Goal: Task Accomplishment & Management: Manage account settings

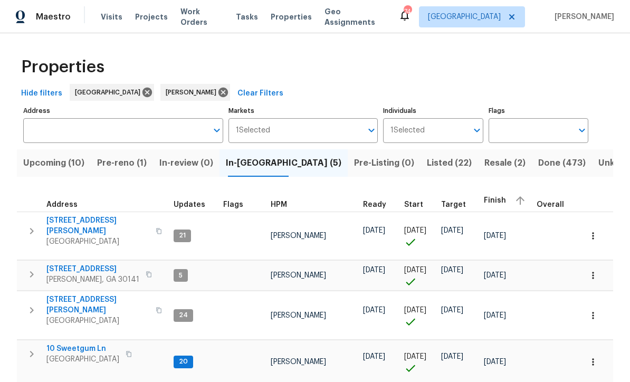
click at [65, 344] on span "10 Sweetgum Ln" at bounding box center [82, 349] width 73 height 11
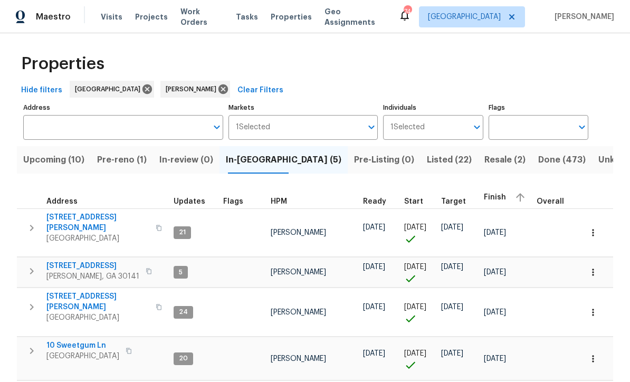
scroll to position [3, 0]
click at [123, 158] on span "Pre-reno (1)" at bounding box center [122, 160] width 50 height 15
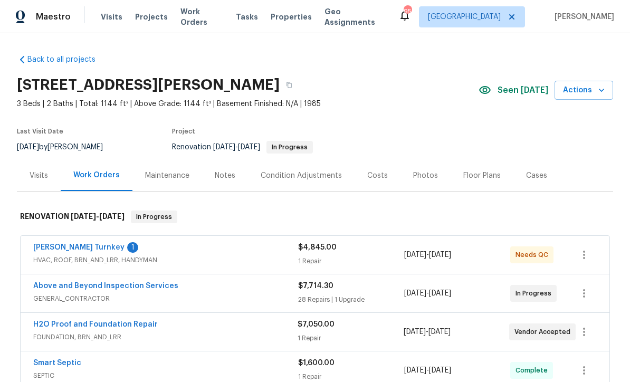
click at [55, 244] on link "Davis Turnkey" at bounding box center [78, 247] width 91 height 7
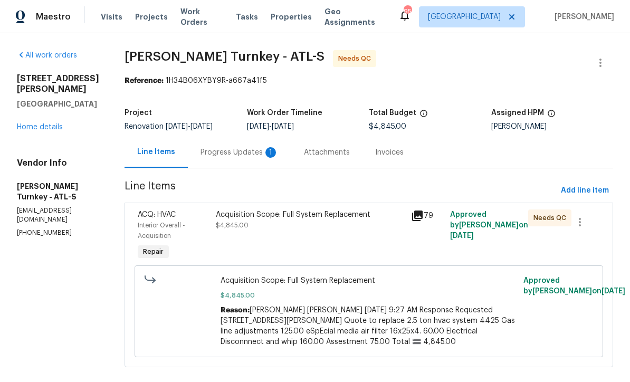
click at [210, 148] on div "Progress Updates 1" at bounding box center [240, 152] width 78 height 11
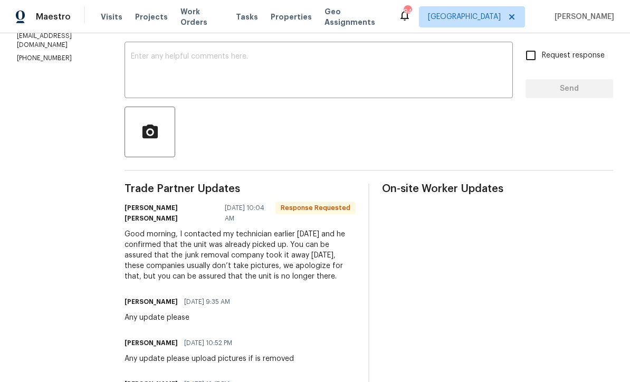
scroll to position [177, 0]
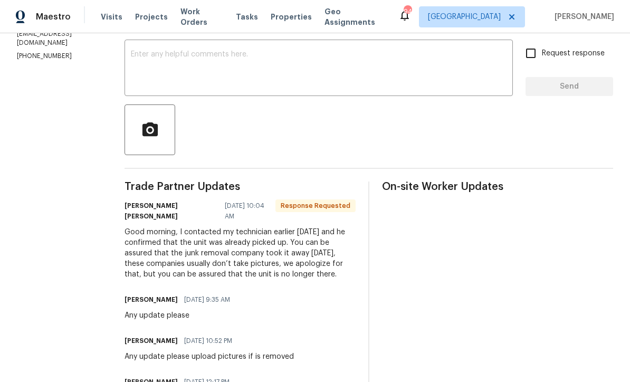
click at [131, 52] on textarea at bounding box center [319, 69] width 376 height 37
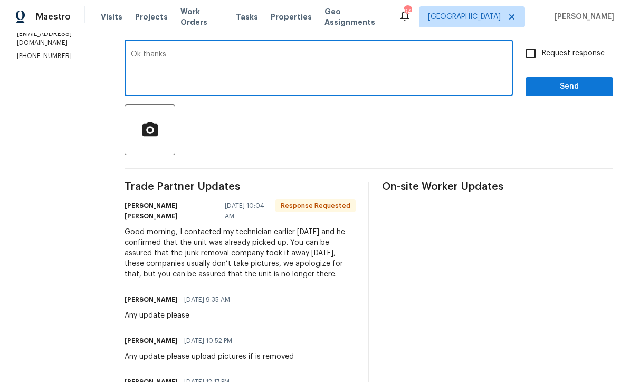
type textarea "Ok thanks"
click at [549, 85] on span "Send" at bounding box center [569, 86] width 71 height 13
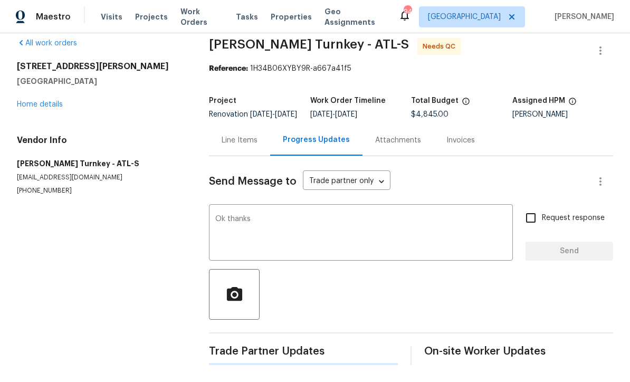
scroll to position [0, 0]
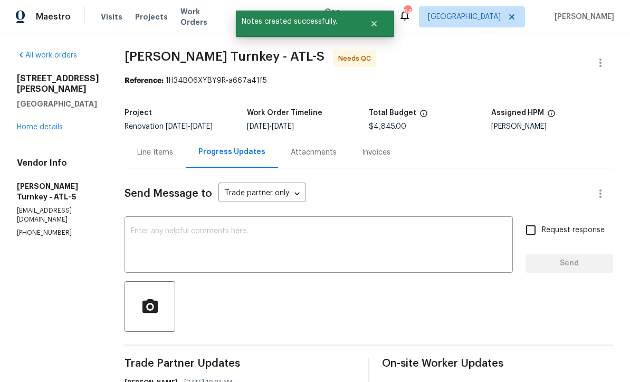
click at [142, 150] on div "Line Items" at bounding box center [155, 152] width 36 height 11
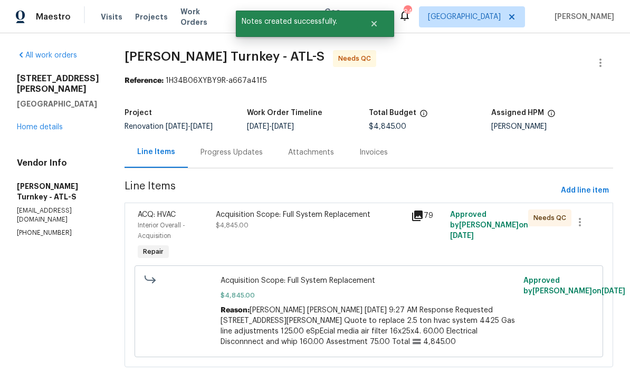
click at [237, 235] on div "Acquisition Scope: Full System Replacement $4,845.00" at bounding box center [310, 235] width 195 height 59
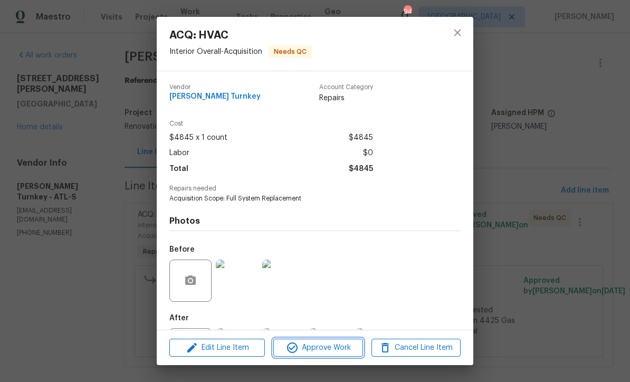
click at [317, 344] on span "Approve Work" at bounding box center [318, 347] width 83 height 13
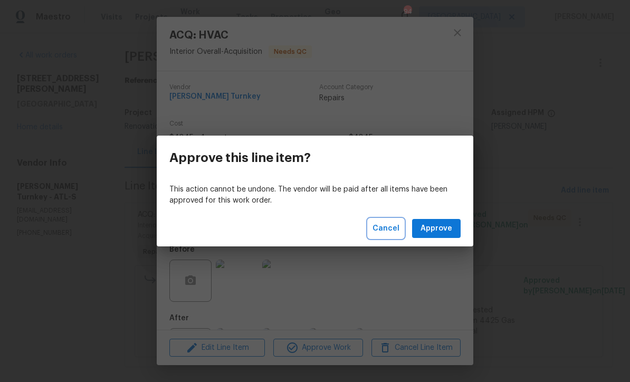
click at [383, 225] on span "Cancel" at bounding box center [386, 228] width 27 height 13
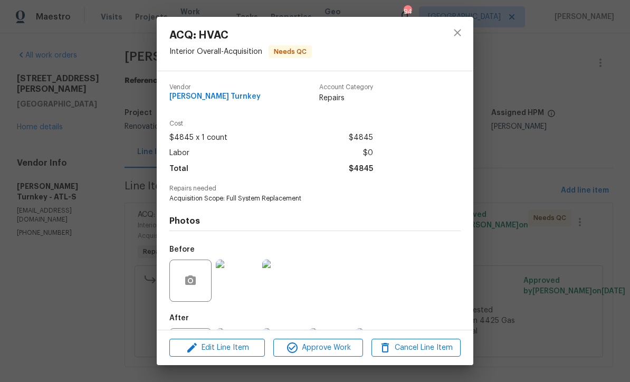
click at [232, 288] on img at bounding box center [237, 281] width 42 height 42
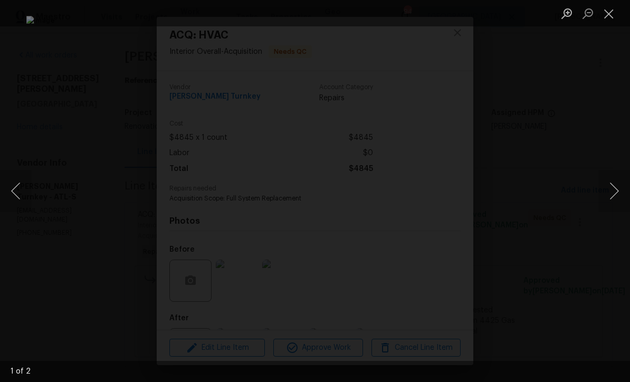
click at [615, 193] on button "Next image" at bounding box center [614, 191] width 32 height 42
click at [611, 194] on button "Next image" at bounding box center [614, 191] width 32 height 42
click at [609, 196] on button "Next image" at bounding box center [614, 191] width 32 height 42
click at [612, 12] on button "Close lightbox" at bounding box center [608, 13] width 21 height 18
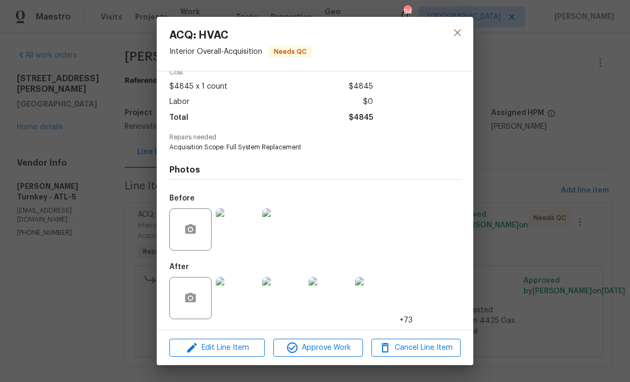
scroll to position [54, 0]
click at [314, 345] on span "Approve Work" at bounding box center [318, 347] width 83 height 13
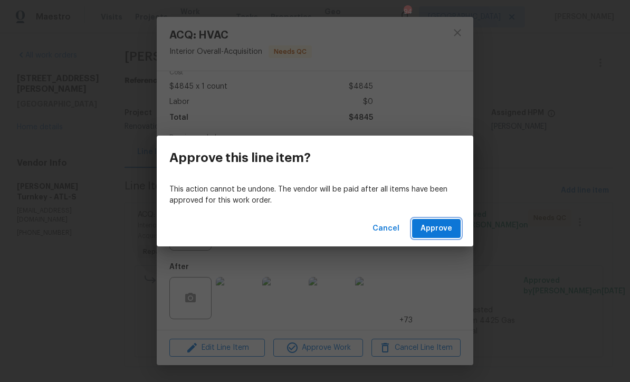
click at [440, 223] on span "Approve" at bounding box center [437, 228] width 32 height 13
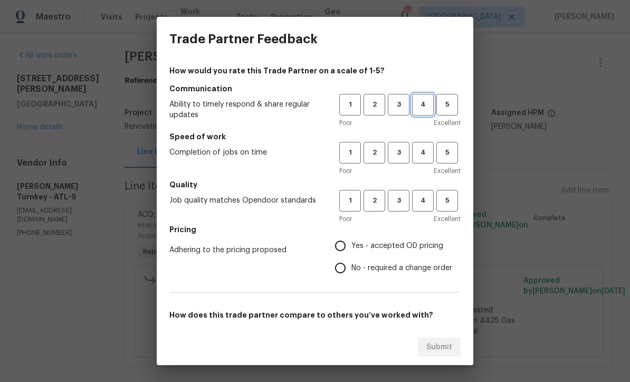
click at [419, 99] on span "4" at bounding box center [423, 105] width 20 height 12
click at [420, 139] on h5 "Speed of work" at bounding box center [314, 136] width 291 height 11
click at [422, 155] on span "4" at bounding box center [423, 153] width 20 height 12
click at [424, 198] on span "4" at bounding box center [423, 201] width 20 height 12
click at [338, 241] on input "Yes - accepted OD pricing" at bounding box center [340, 246] width 22 height 22
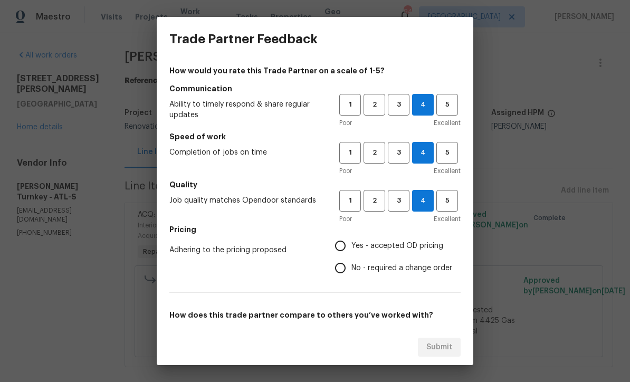
radio input "true"
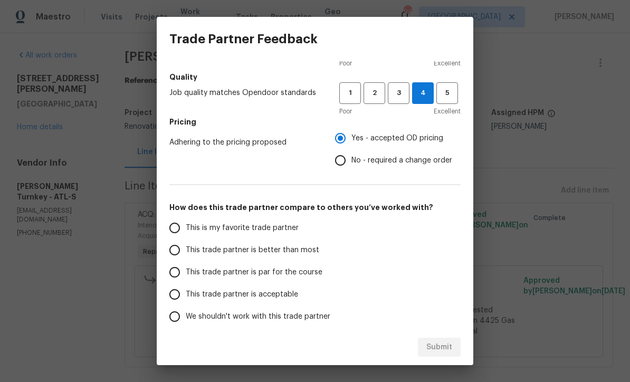
scroll to position [107, 0]
click at [175, 278] on input "This trade partner is par for the course" at bounding box center [175, 273] width 22 height 22
click at [441, 350] on span "Submit" at bounding box center [439, 347] width 26 height 13
radio input "true"
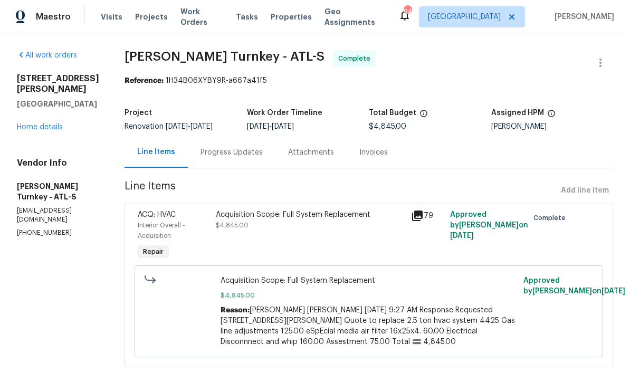
click at [37, 123] on link "Home details" at bounding box center [40, 126] width 46 height 7
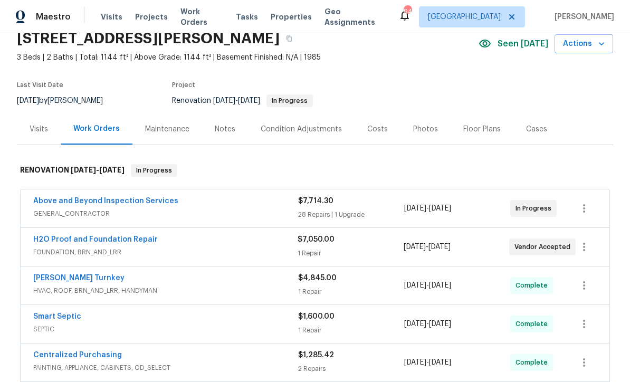
scroll to position [46, 0]
click at [98, 201] on link "Above and Beyond Inspection Services" at bounding box center [105, 200] width 145 height 7
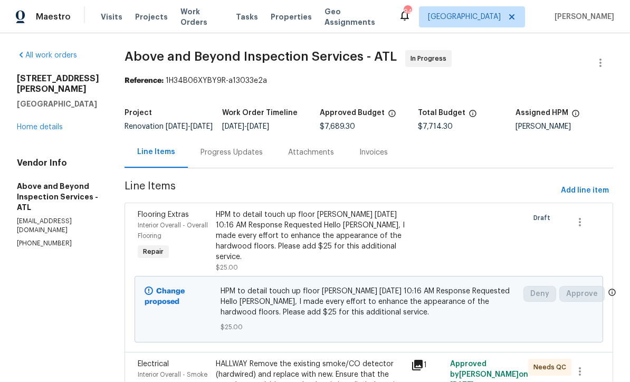
click at [300, 244] on div "HPM to detail touch up floor Jason Leonard 10/01/2025 10:16 AM Response Request…" at bounding box center [310, 236] width 189 height 53
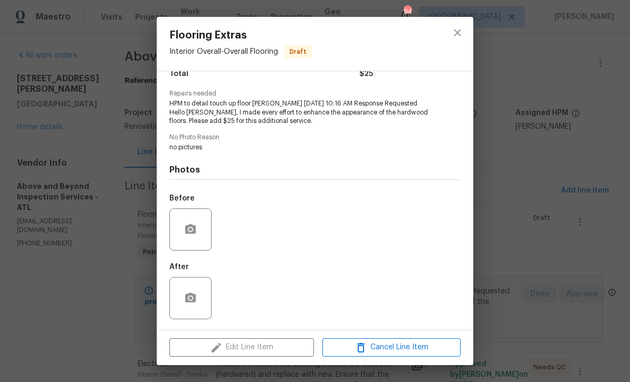
scroll to position [97, 0]
click at [186, 234] on icon "button" at bounding box center [190, 228] width 11 height 9
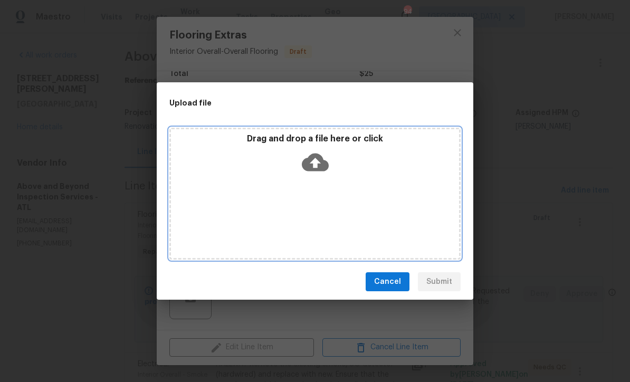
click at [311, 159] on icon at bounding box center [315, 163] width 27 height 18
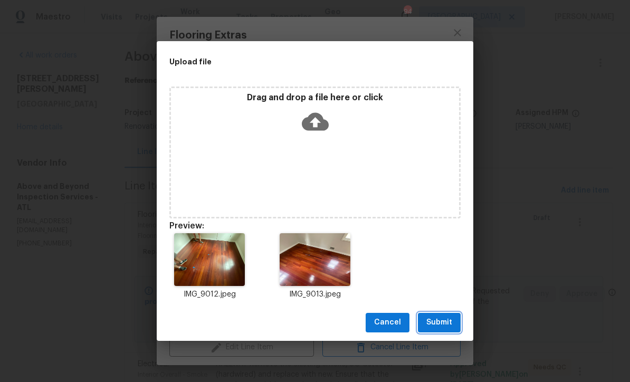
click at [441, 321] on span "Submit" at bounding box center [439, 322] width 26 height 13
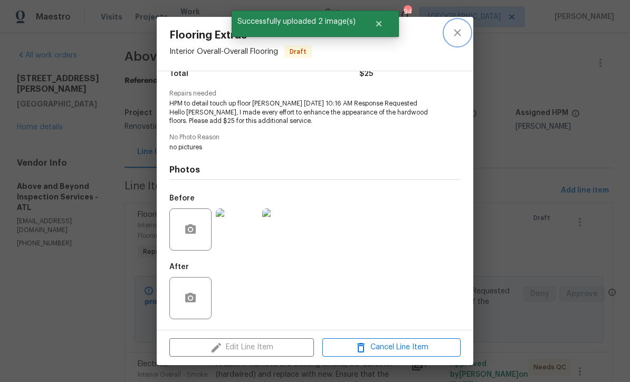
click at [451, 35] on button "close" at bounding box center [457, 32] width 25 height 25
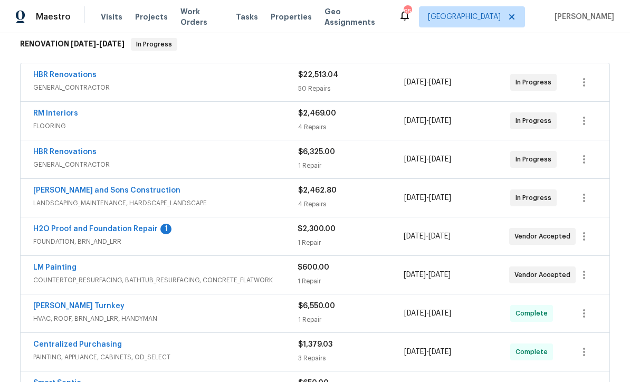
scroll to position [201, 0]
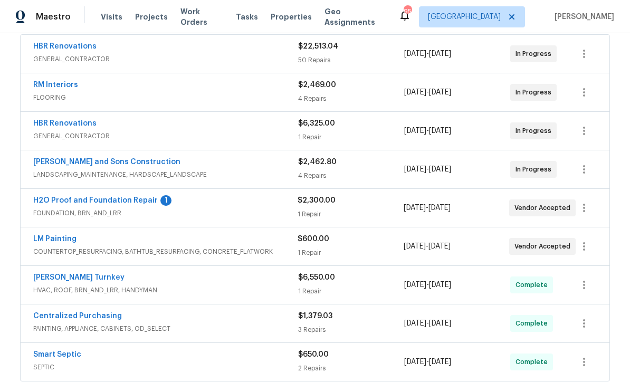
click at [80, 201] on link "H2O Proof and Foundation Repair" at bounding box center [95, 200] width 125 height 7
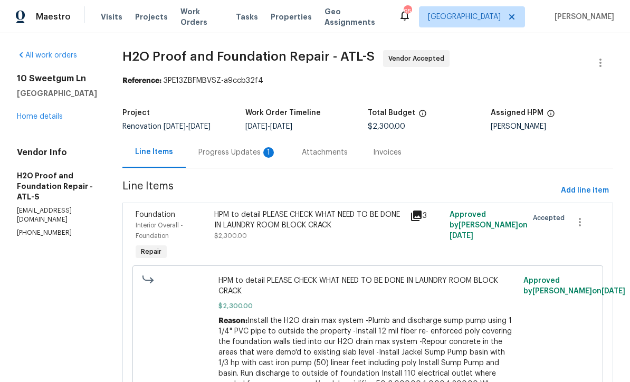
click at [198, 149] on div "Progress Updates 1" at bounding box center [237, 152] width 78 height 11
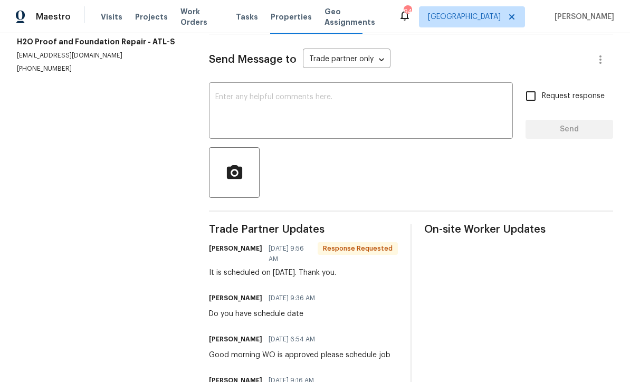
scroll to position [134, 0]
click at [219, 103] on textarea at bounding box center [360, 112] width 291 height 37
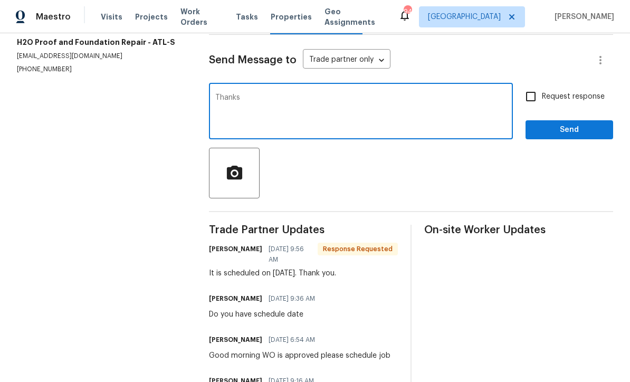
type textarea "Thanks"
click at [552, 137] on span "Send" at bounding box center [569, 129] width 71 height 13
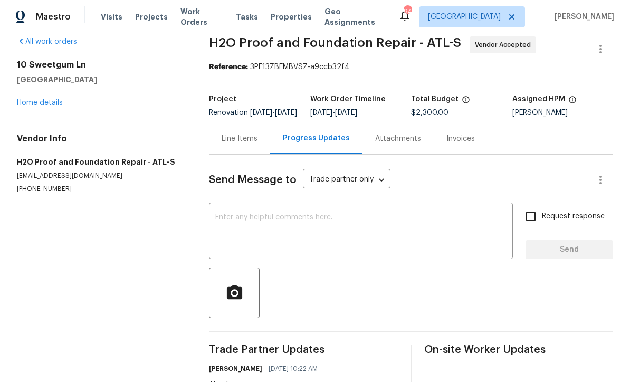
scroll to position [13, 0]
click at [35, 100] on link "Home details" at bounding box center [40, 103] width 46 height 7
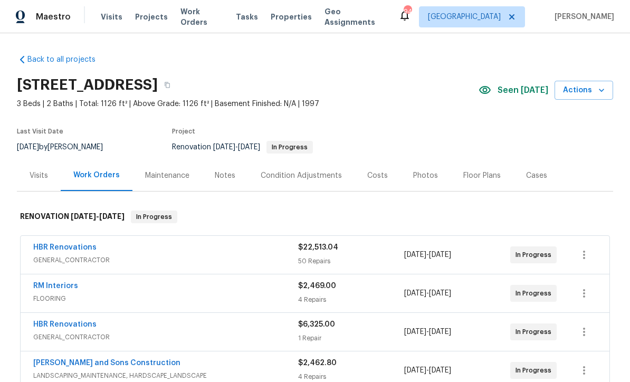
click at [222, 177] on div "Notes" at bounding box center [225, 175] width 21 height 11
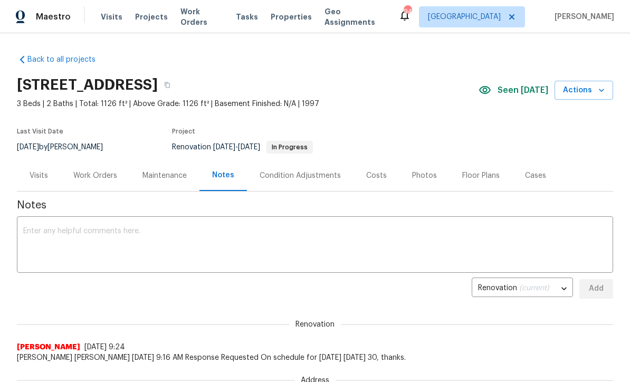
click at [35, 223] on div "x ​" at bounding box center [315, 246] width 596 height 54
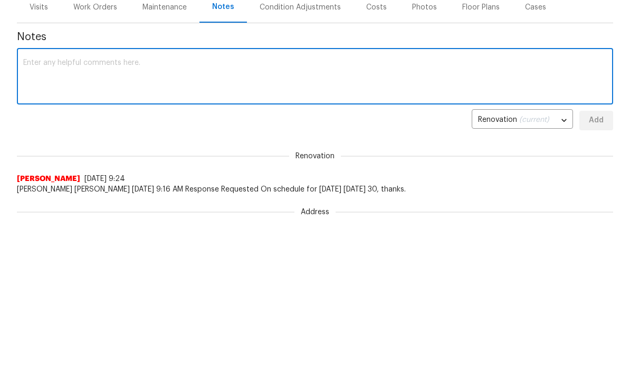
paste textarea "Sherle Lorentz 10/01/2025 9:56 AM It is scheduled on 10/8/25. Thank you."
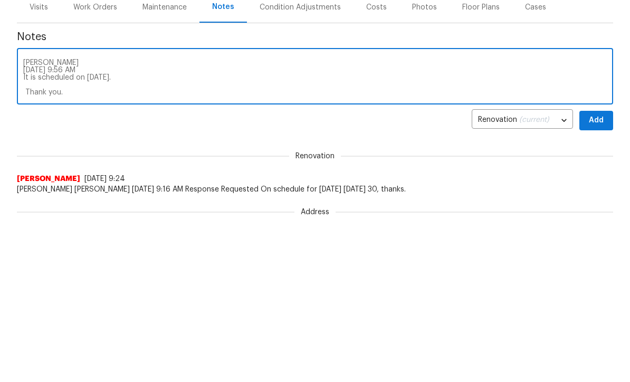
click at [21, 219] on div "Sherle Lorentz 10/01/2025 9:56 AM It is scheduled on 10/8/25. Thank you. x ​" at bounding box center [315, 246] width 596 height 54
click at [24, 219] on div "Sherle Lorentz 10/01/2025 9:56 AM It is scheduled on 10/8/25. Thank you. x ​" at bounding box center [315, 246] width 596 height 54
type textarea "Foundation is schedule Sherle Lorentz 10/01/2025 9:56 AM It is scheduled on 10/…"
click at [594, 282] on span "Add" at bounding box center [596, 288] width 17 height 13
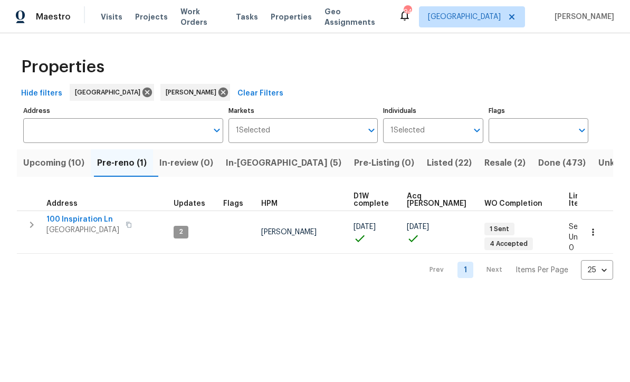
click at [74, 219] on span "100 Inspiration Ln" at bounding box center [82, 219] width 73 height 11
click at [247, 169] on span "In-reno (5)" at bounding box center [284, 163] width 116 height 15
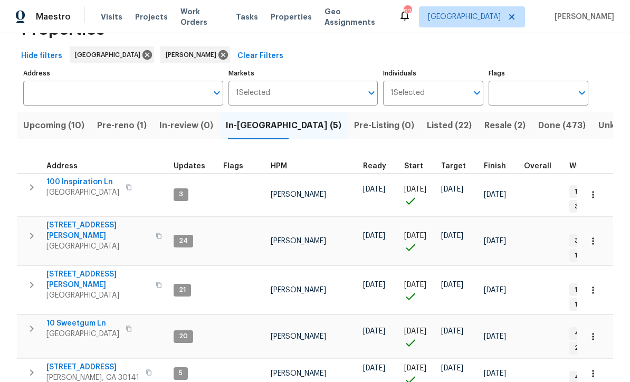
scroll to position [37, 0]
click at [73, 319] on span "10 Sweetgum Ln" at bounding box center [82, 324] width 73 height 11
click at [50, 128] on span "Upcoming (10)" at bounding box center [53, 126] width 61 height 15
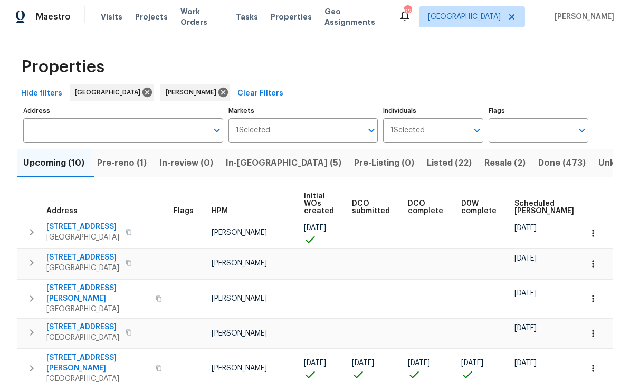
click at [252, 160] on span "In-reno (5)" at bounding box center [284, 163] width 116 height 15
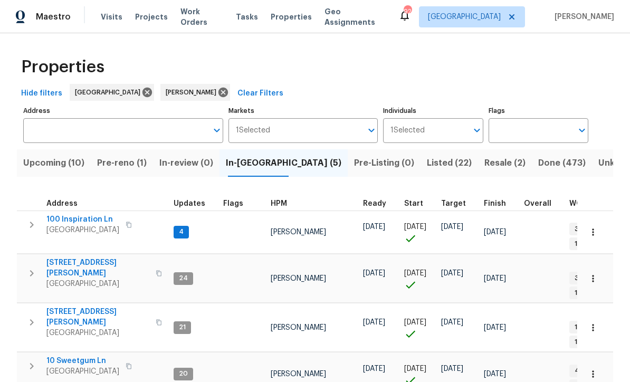
click at [74, 220] on span "100 Inspiration Ln" at bounding box center [82, 219] width 73 height 11
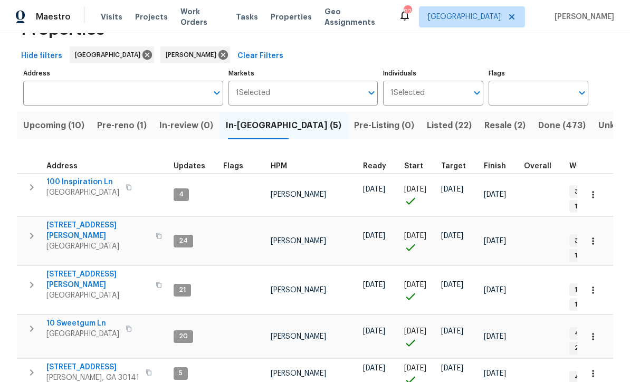
scroll to position [37, 0]
click at [50, 123] on span "Upcoming (10)" at bounding box center [53, 126] width 61 height 15
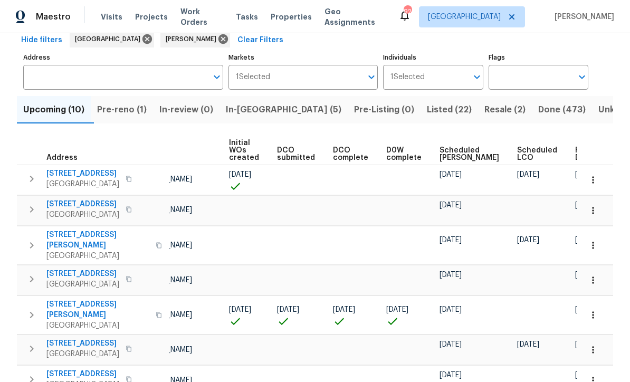
scroll to position [0, 74]
click at [576, 150] on span "Ready Date" at bounding box center [587, 154] width 23 height 15
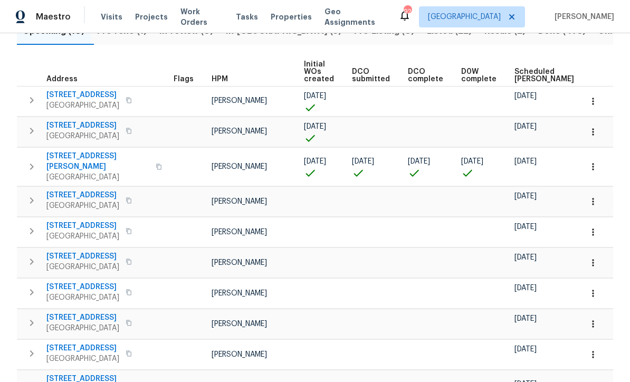
scroll to position [134, 0]
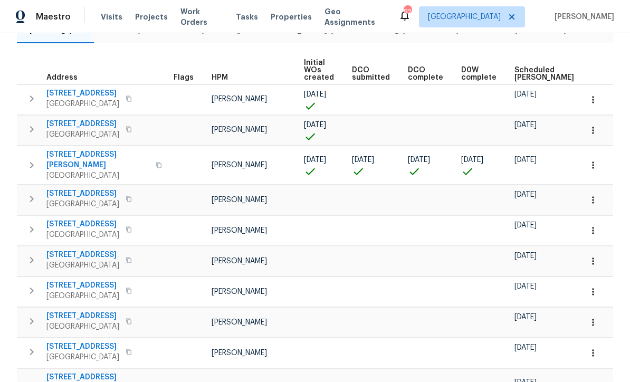
click at [595, 225] on icon "button" at bounding box center [593, 230] width 11 height 11
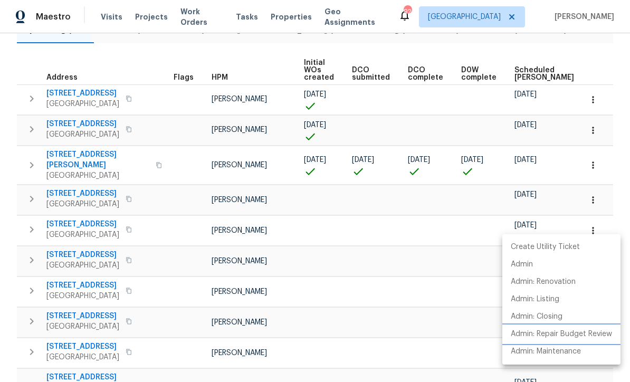
click at [591, 332] on p "Admin: Repair Budget Review" at bounding box center [561, 334] width 101 height 11
click at [604, 49] on div at bounding box center [315, 191] width 630 height 382
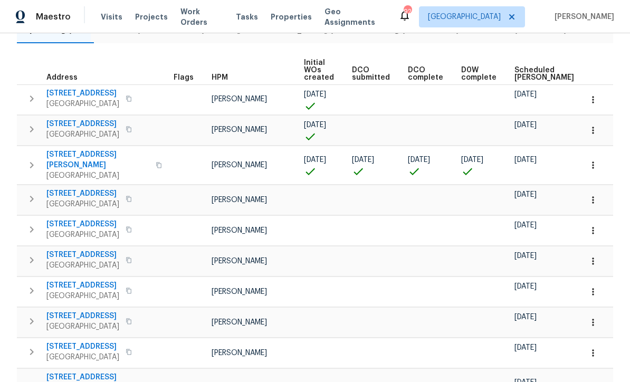
scroll to position [0, 0]
click at [598, 98] on icon "button" at bounding box center [593, 99] width 11 height 11
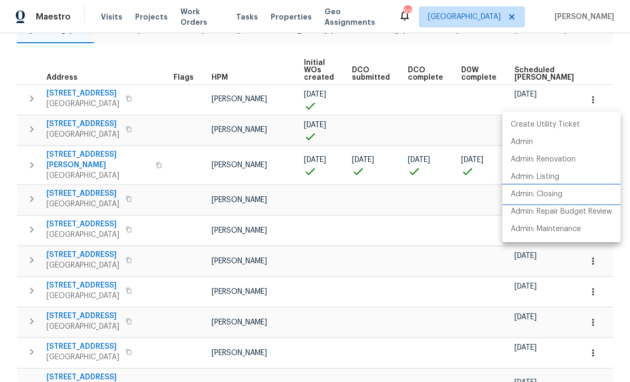
click at [563, 193] on p "Admin: Closing" at bounding box center [537, 194] width 52 height 11
click at [240, 100] on div at bounding box center [315, 191] width 630 height 382
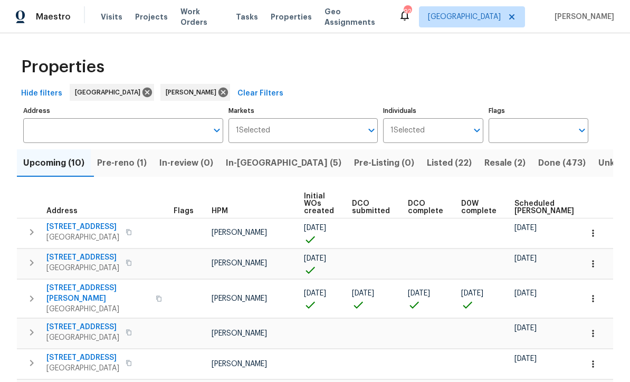
click at [256, 160] on span "In-reno (5)" at bounding box center [284, 163] width 116 height 15
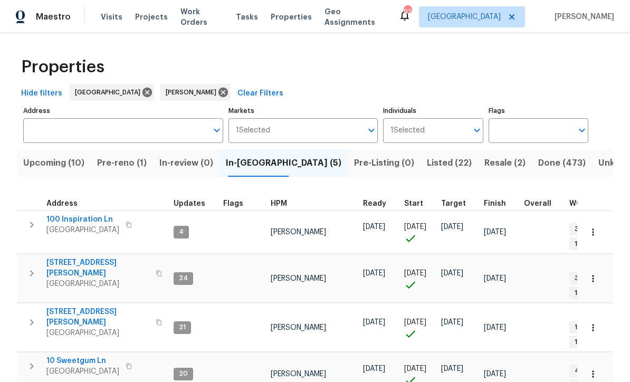
click at [79, 258] on span "306 Cooper Creek Dr" at bounding box center [97, 268] width 103 height 21
click at [597, 273] on icon "button" at bounding box center [593, 278] width 11 height 11
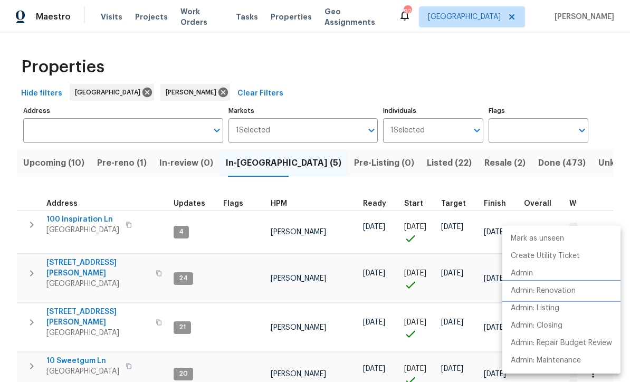
click at [571, 294] on p "Admin: Renovation" at bounding box center [543, 291] width 65 height 11
click at [65, 290] on div at bounding box center [315, 191] width 630 height 382
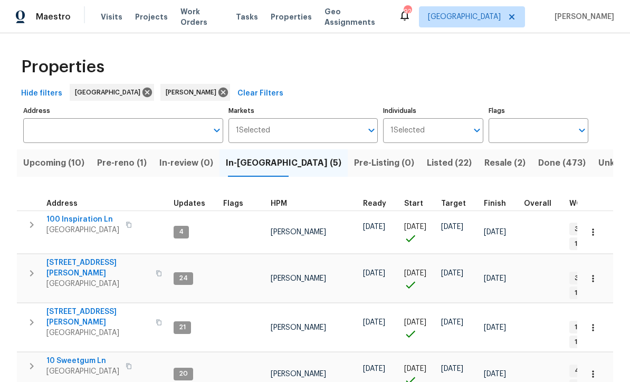
click at [61, 307] on span "61 Jeanette St" at bounding box center [97, 317] width 103 height 21
click at [597, 322] on icon "button" at bounding box center [593, 327] width 11 height 11
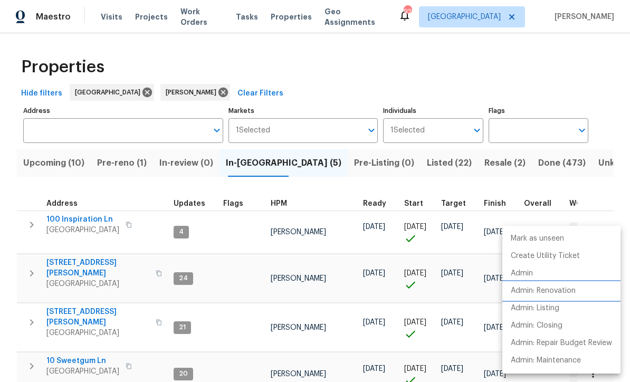
click at [569, 293] on p "Admin: Renovation" at bounding box center [543, 291] width 65 height 11
click at [30, 274] on div at bounding box center [315, 191] width 630 height 382
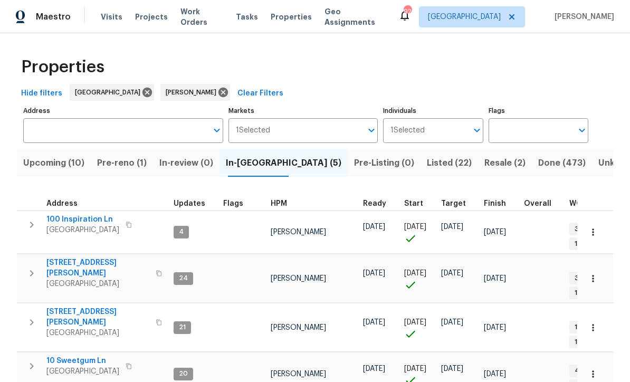
click at [602, 126] on div "Address Address Markets 1 Selected Markets Individuals 1 Selected Individuals F…" at bounding box center [315, 123] width 584 height 40
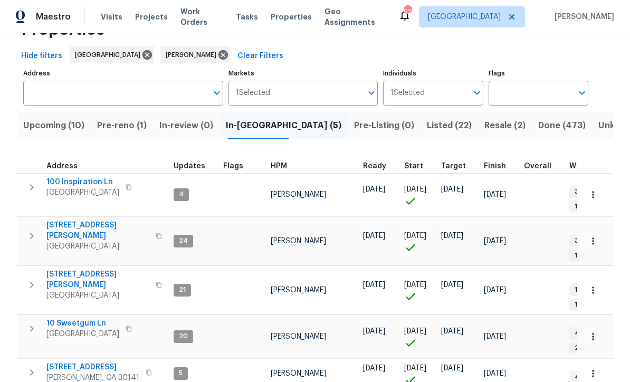
scroll to position [37, 0]
click at [594, 332] on icon "button" at bounding box center [593, 337] width 11 height 11
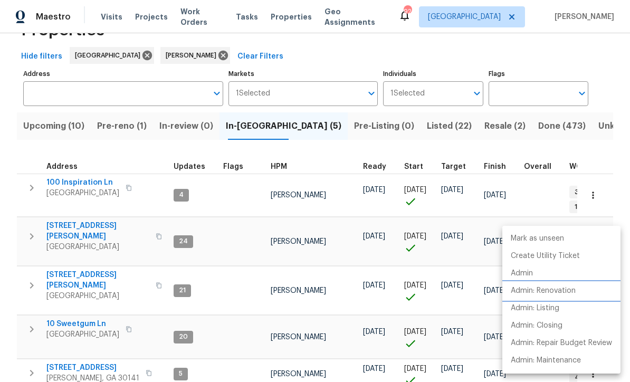
click at [571, 293] on p "Admin: Renovation" at bounding box center [543, 291] width 65 height 11
click at [616, 178] on div at bounding box center [315, 191] width 630 height 382
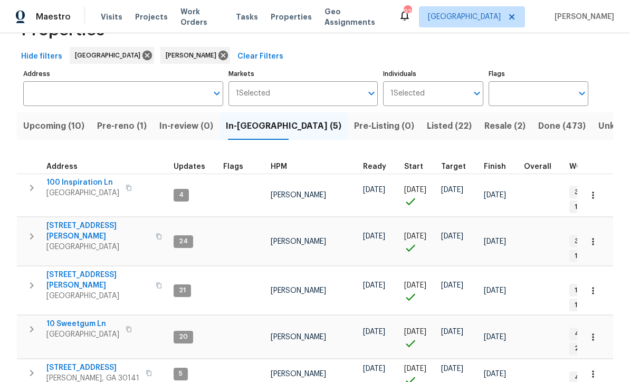
click at [599, 363] on button "button" at bounding box center [593, 374] width 23 height 23
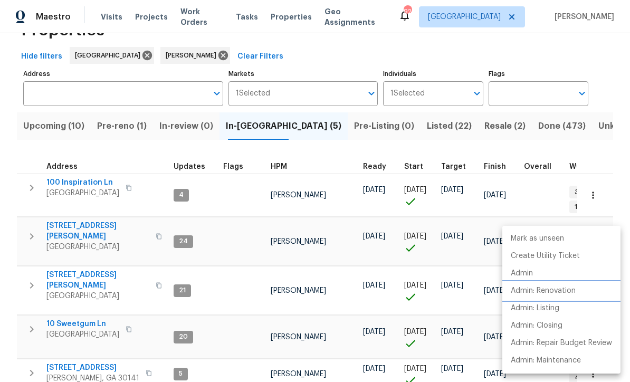
click at [574, 293] on p "Admin: Renovation" at bounding box center [543, 291] width 65 height 11
click at [289, 58] on div at bounding box center [315, 191] width 630 height 382
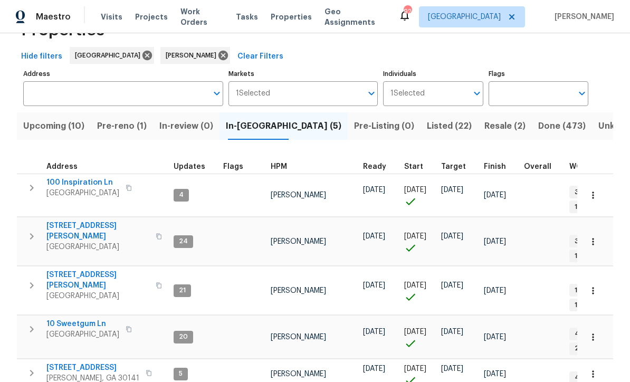
click at [52, 125] on span "Upcoming (10)" at bounding box center [53, 126] width 61 height 15
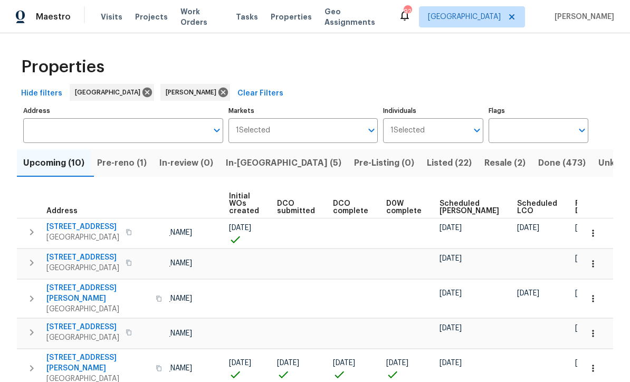
scroll to position [0, 74]
click at [576, 207] on span "Ready Date" at bounding box center [587, 207] width 23 height 15
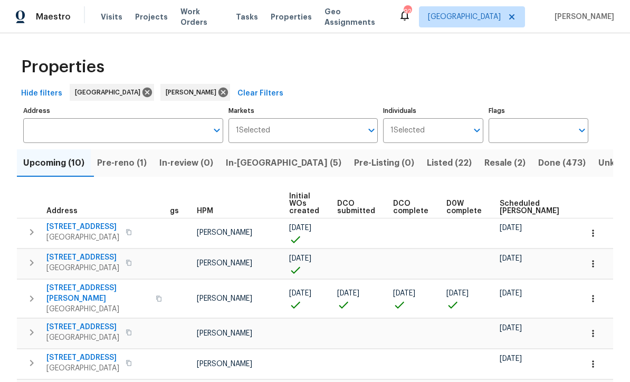
scroll to position [0, 16]
click at [54, 231] on span "17 Woodmill Ct" at bounding box center [82, 227] width 73 height 11
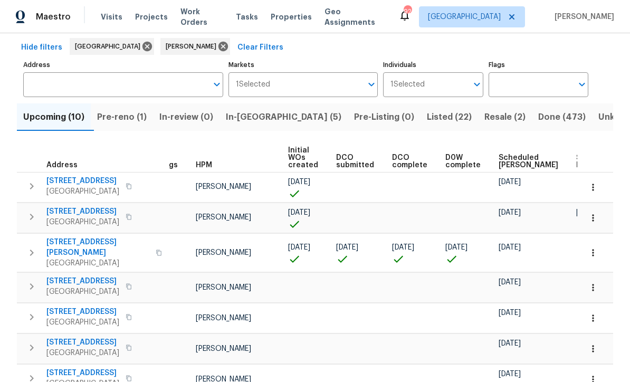
scroll to position [50, 0]
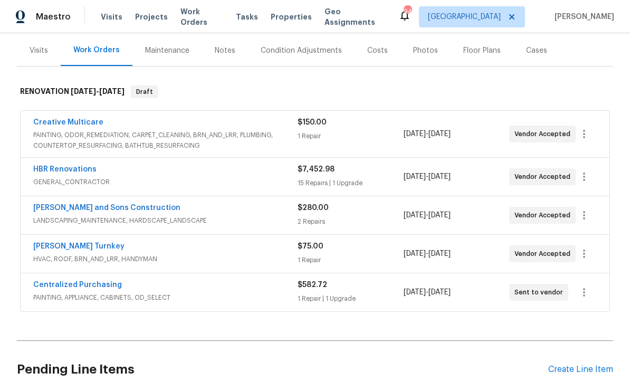
scroll to position [135, 0]
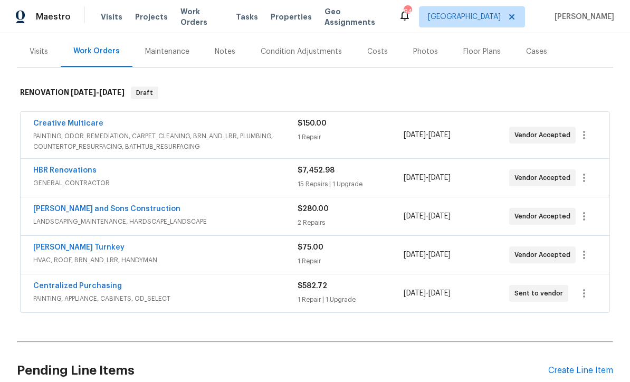
click at [60, 120] on link "Creative Multicare" at bounding box center [68, 123] width 70 height 7
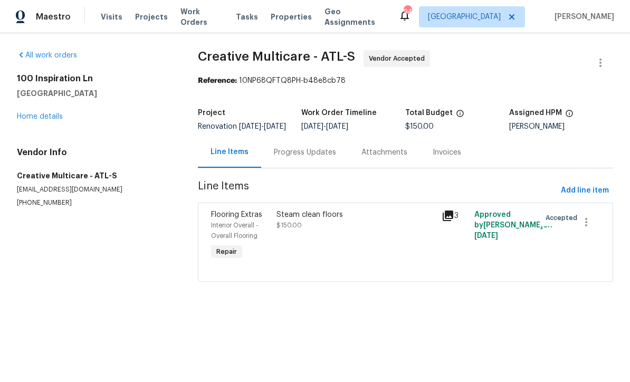
click at [293, 158] on div "Progress Updates" at bounding box center [305, 152] width 62 height 11
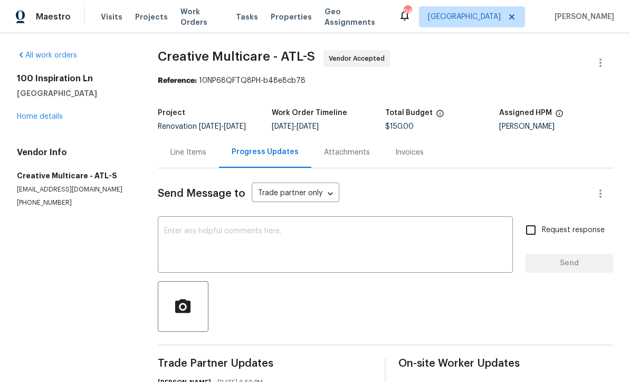
click at [176, 237] on textarea at bounding box center [335, 245] width 343 height 37
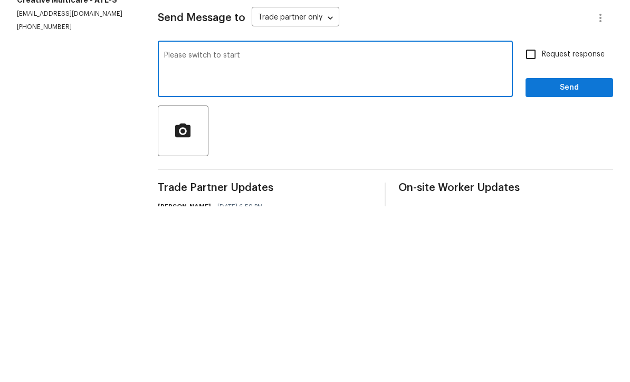
type textarea "Please switch to start"
click at [528, 219] on input "Request response" at bounding box center [531, 230] width 22 height 22
checkbox input "true"
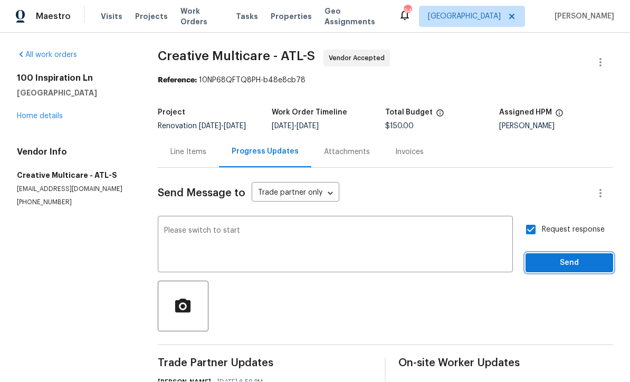
click at [551, 257] on span "Send" at bounding box center [569, 263] width 71 height 13
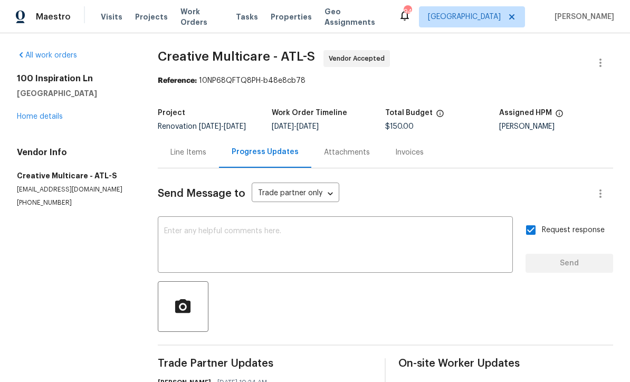
click at [40, 113] on link "Home details" at bounding box center [40, 116] width 46 height 7
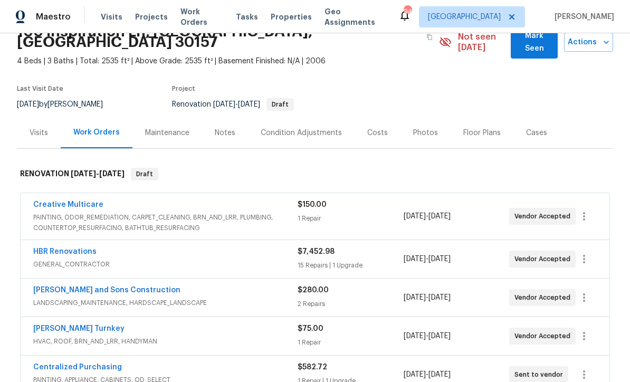
scroll to position [52, 0]
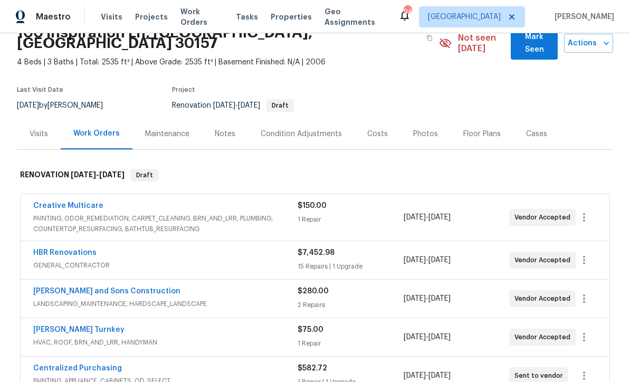
click at [66, 249] on link "HBR Renovations" at bounding box center [64, 252] width 63 height 7
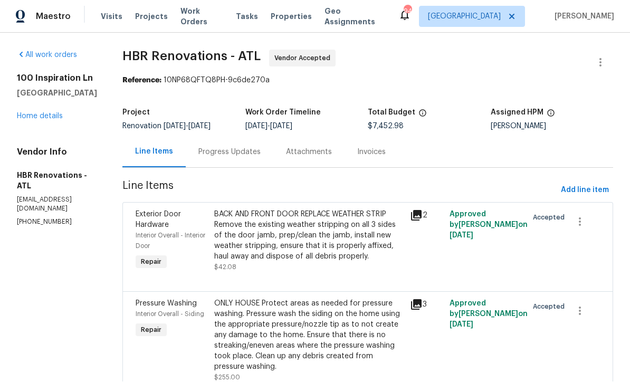
scroll to position [1, 0]
click at [210, 152] on div "Progress Updates" at bounding box center [229, 152] width 62 height 11
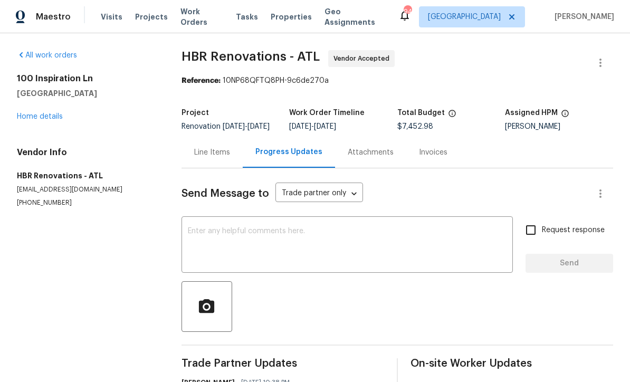
click at [193, 236] on textarea at bounding box center [347, 245] width 319 height 37
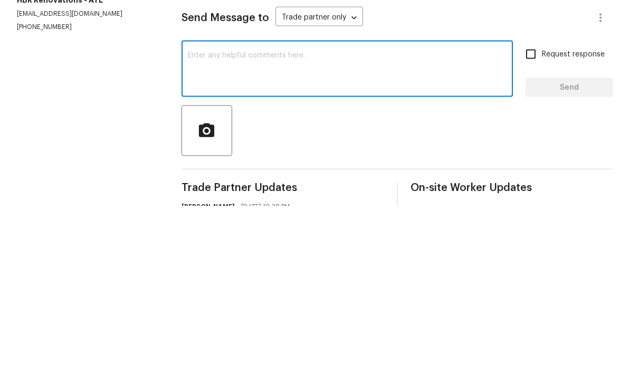
click at [198, 227] on textarea at bounding box center [347, 245] width 319 height 37
paste textarea "Please switch to start"
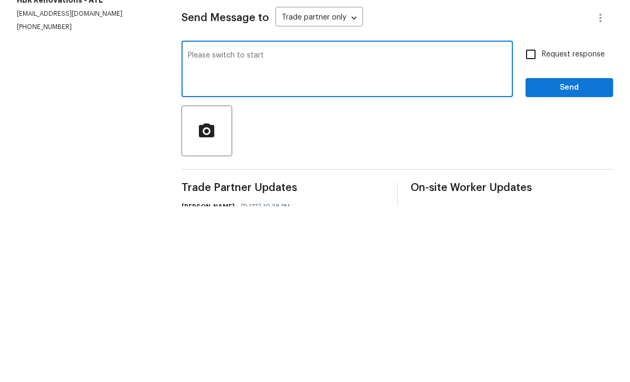
type textarea "Please switch to start"
click at [534, 219] on input "Request response" at bounding box center [531, 230] width 22 height 22
checkbox input "true"
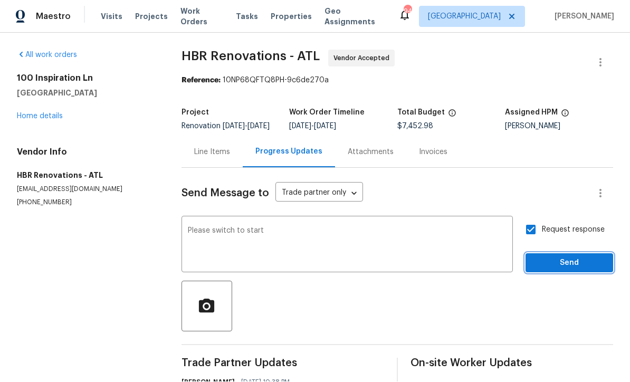
click at [552, 257] on span "Send" at bounding box center [569, 263] width 71 height 13
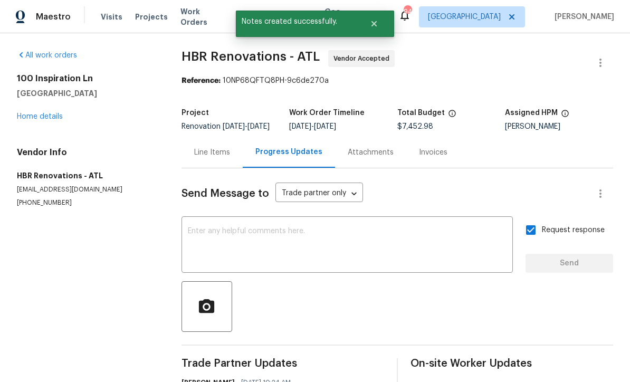
click at [35, 113] on link "Home details" at bounding box center [40, 116] width 46 height 7
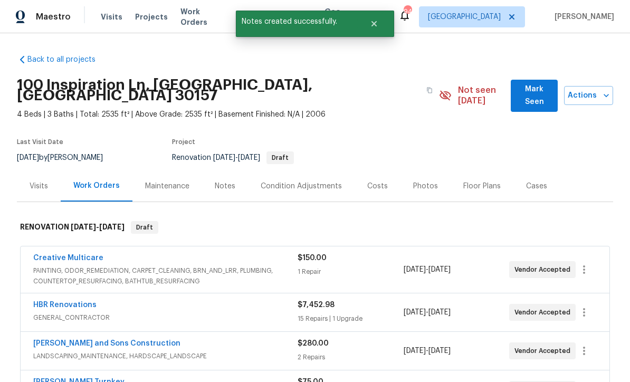
click at [70, 340] on link "Reyes and Sons Construction" at bounding box center [106, 343] width 147 height 7
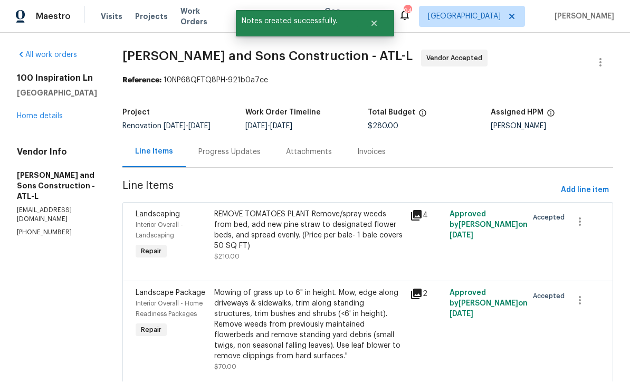
scroll to position [1, 0]
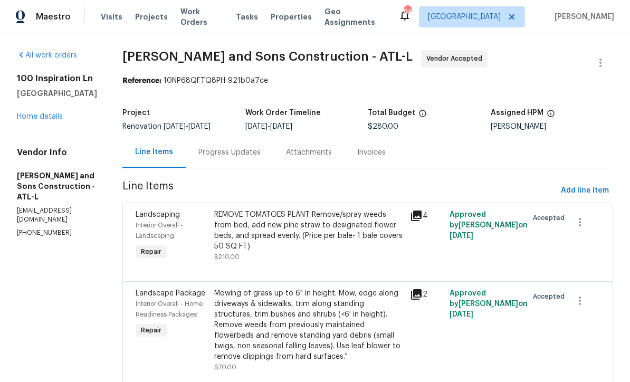
click at [192, 145] on div "Progress Updates" at bounding box center [230, 152] width 88 height 31
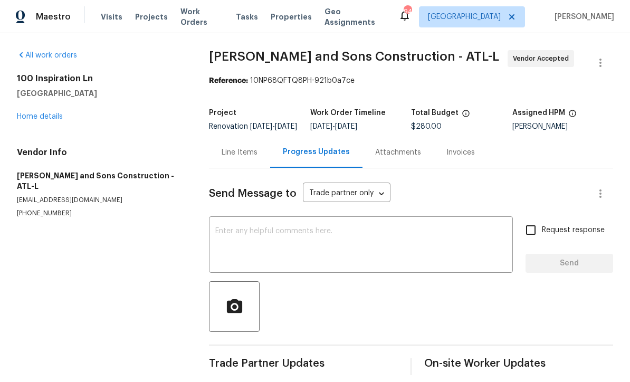
click at [221, 239] on textarea at bounding box center [360, 245] width 291 height 37
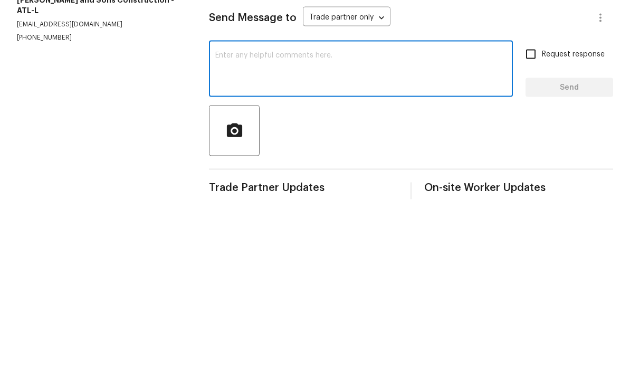
click at [229, 227] on textarea at bounding box center [360, 245] width 291 height 37
paste textarea "Please switch to start"
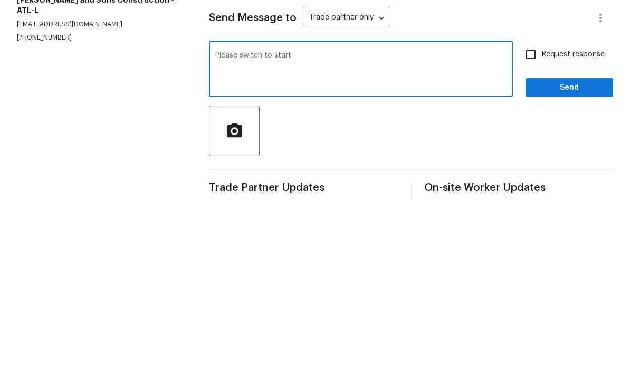
type textarea "Please switch to start"
click at [530, 219] on input "Request response" at bounding box center [531, 230] width 22 height 22
checkbox input "true"
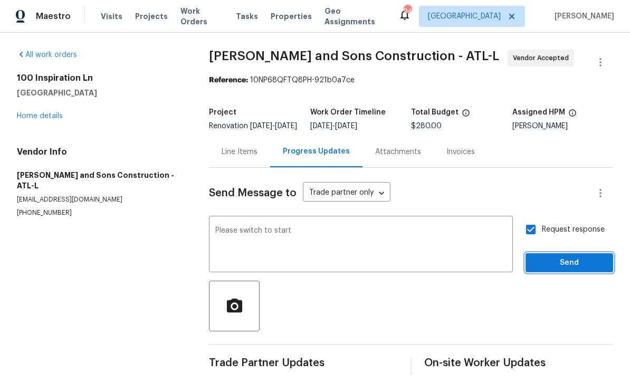
click at [554, 257] on span "Send" at bounding box center [569, 263] width 71 height 13
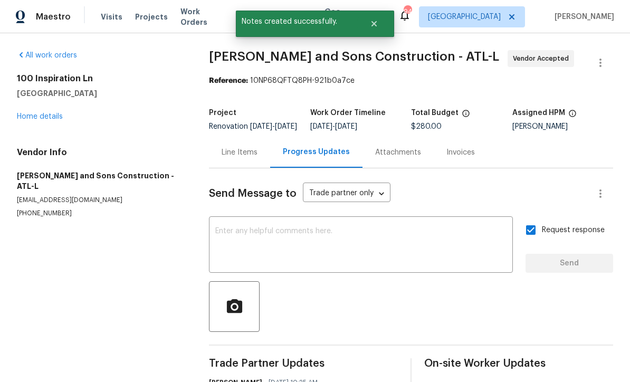
click at [36, 113] on link "Home details" at bounding box center [40, 116] width 46 height 7
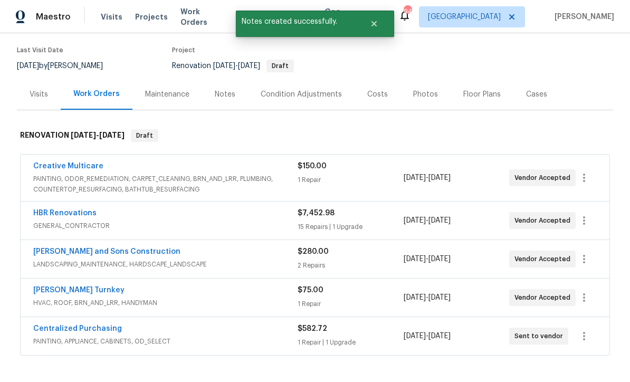
scroll to position [100, 0]
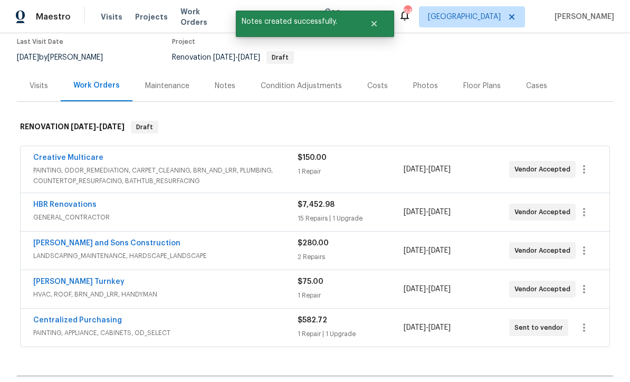
click at [56, 278] on link "[PERSON_NAME] Turnkey" at bounding box center [78, 281] width 91 height 7
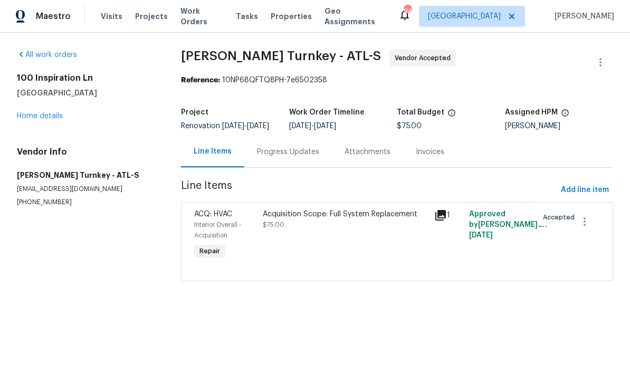
click at [273, 155] on div "Progress Updates" at bounding box center [288, 152] width 62 height 11
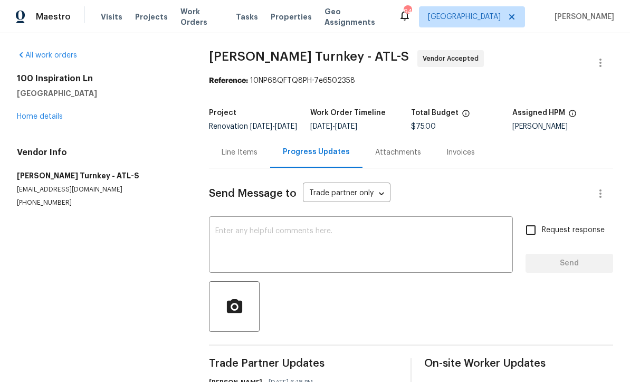
click at [218, 238] on textarea at bounding box center [360, 245] width 291 height 37
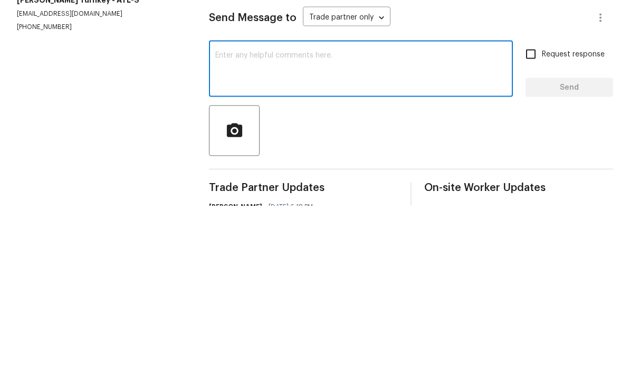
paste textarea "Please switch to start"
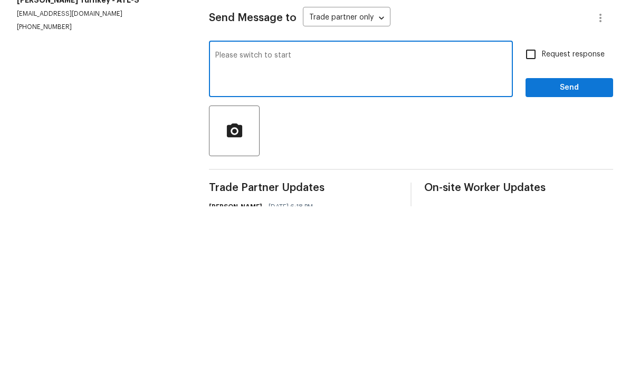
type textarea "Please switch to start"
click at [531, 219] on input "Request response" at bounding box center [531, 230] width 22 height 22
checkbox input "true"
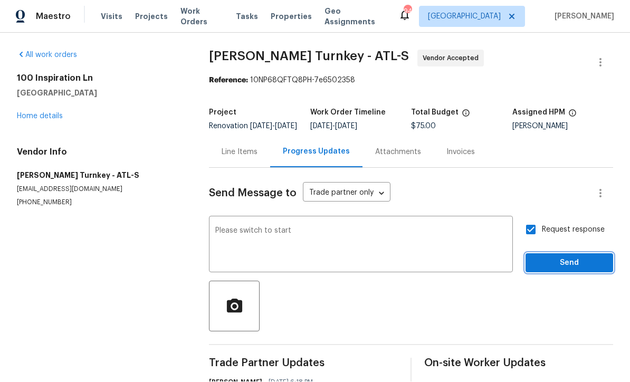
click at [547, 257] on span "Send" at bounding box center [569, 263] width 71 height 13
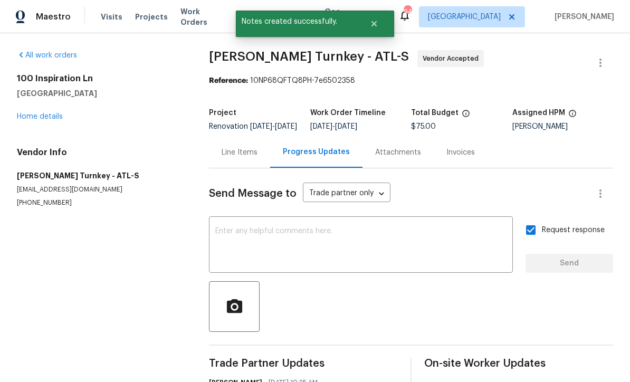
click at [35, 113] on link "Home details" at bounding box center [40, 116] width 46 height 7
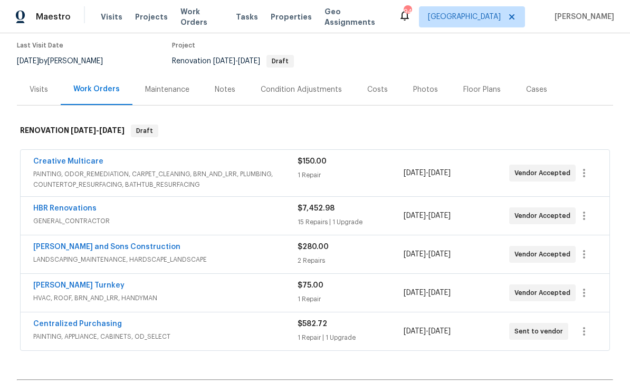
scroll to position [96, 0]
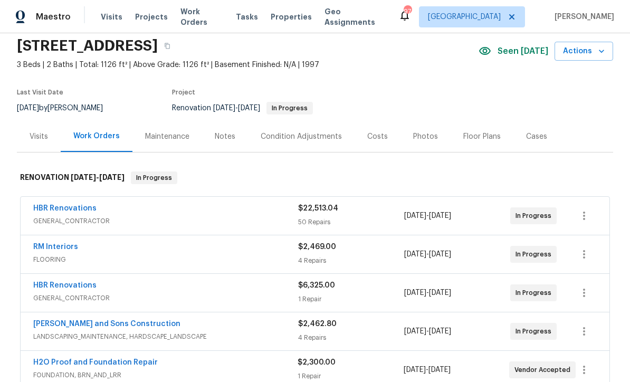
scroll to position [40, 0]
click at [55, 204] on link "HBR Renovations" at bounding box center [64, 207] width 63 height 7
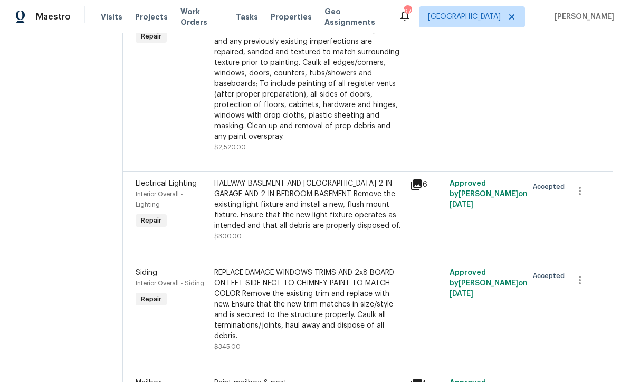
scroll to position [839, 0]
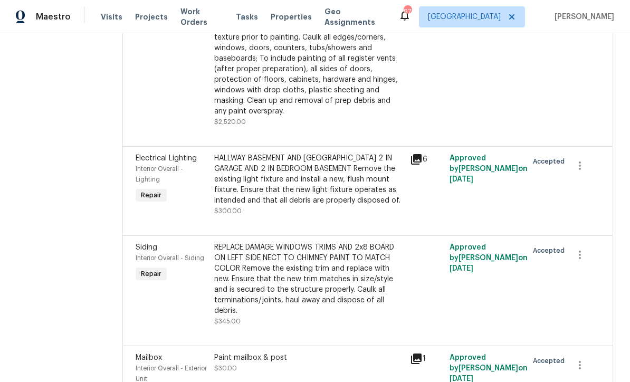
click at [264, 169] on div "HALLWAY BASEMENT AND [GEOGRAPHIC_DATA] 2 IN GARAGE AND 2 IN BEDROOM BASEMENT Re…" at bounding box center [309, 179] width 190 height 53
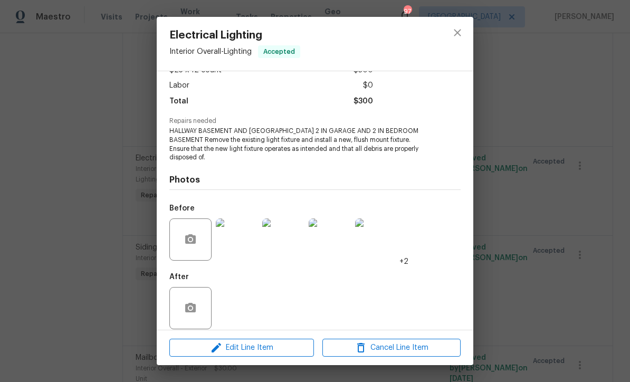
scroll to position [68, 0]
click at [235, 244] on img at bounding box center [237, 239] width 42 height 42
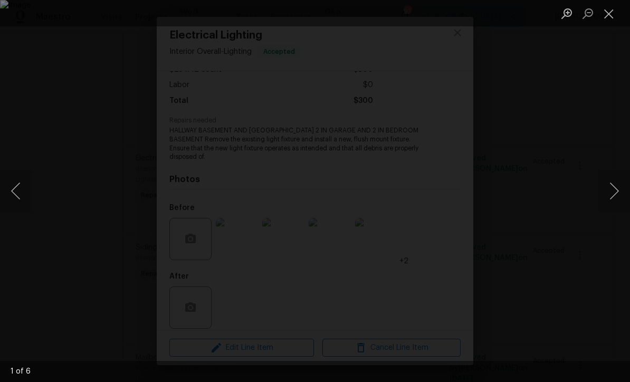
click at [618, 189] on button "Next image" at bounding box center [614, 191] width 32 height 42
click at [619, 189] on button "Next image" at bounding box center [614, 191] width 32 height 42
click at [617, 191] on button "Next image" at bounding box center [614, 191] width 32 height 42
click at [624, 188] on button "Next image" at bounding box center [614, 191] width 32 height 42
click at [614, 12] on button "Close lightbox" at bounding box center [608, 13] width 21 height 18
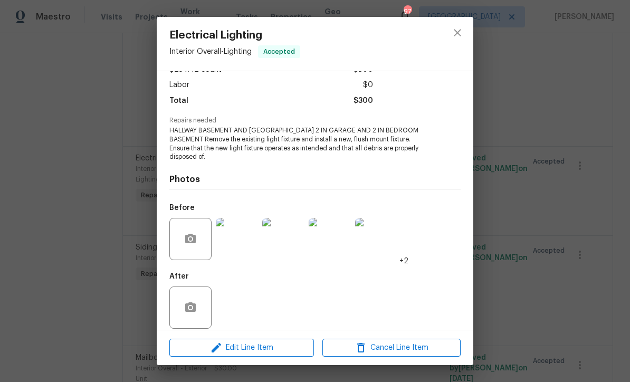
click at [234, 244] on img at bounding box center [237, 239] width 42 height 42
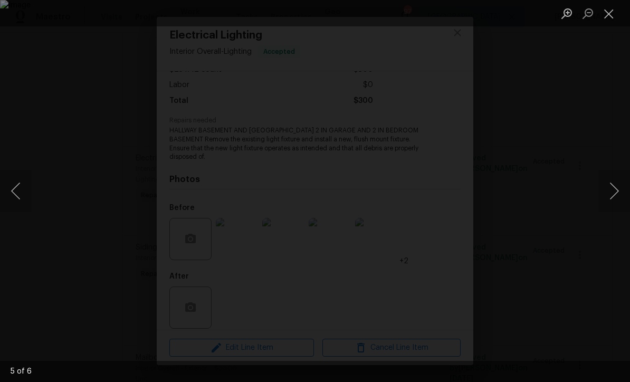
click at [603, 20] on button "Close lightbox" at bounding box center [608, 13] width 21 height 18
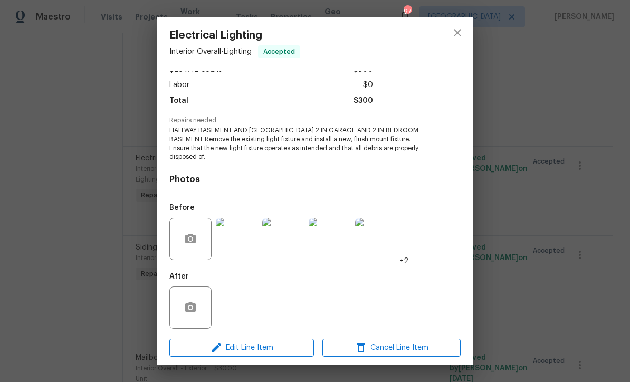
click at [236, 248] on img at bounding box center [237, 239] width 42 height 42
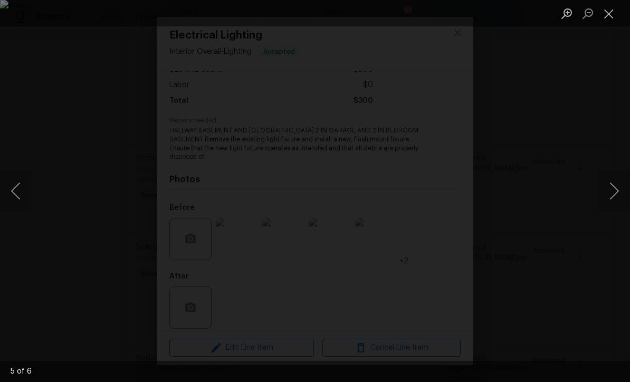
click at [612, 194] on button "Next image" at bounding box center [614, 191] width 32 height 42
click at [613, 14] on button "Close lightbox" at bounding box center [608, 13] width 21 height 18
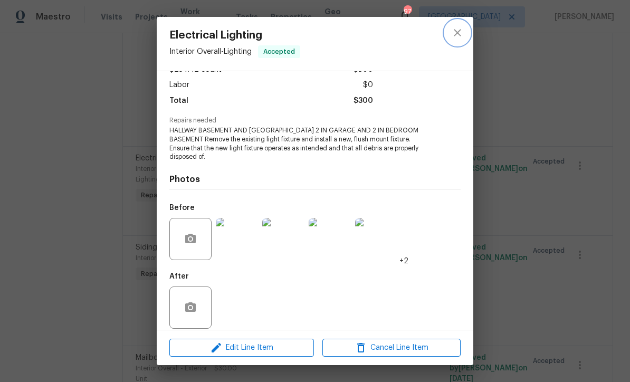
click at [458, 37] on icon "close" at bounding box center [457, 32] width 13 height 13
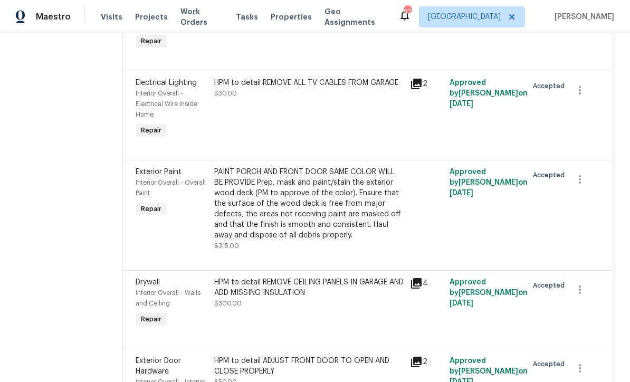
scroll to position [1194, 0]
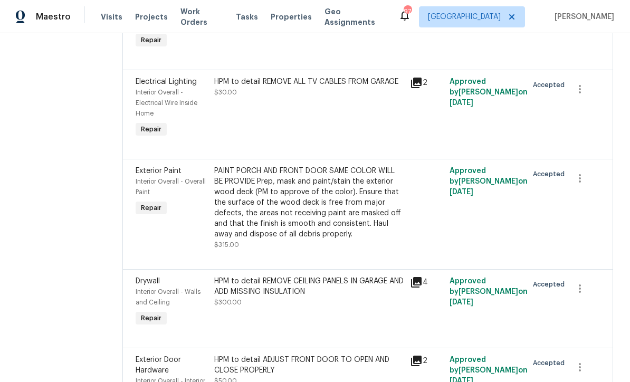
click at [259, 186] on div "PAINT PORCH AND FRONT DOOR SAME COLOR WILL BE PROVIDE Prep, mask and paint/stai…" at bounding box center [309, 203] width 190 height 74
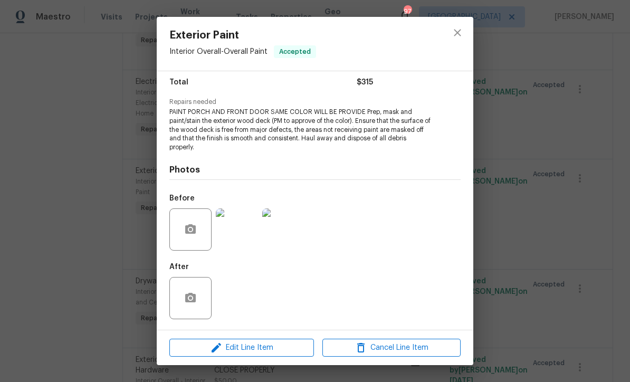
scroll to position [87, 0]
click at [237, 232] on img at bounding box center [237, 229] width 42 height 42
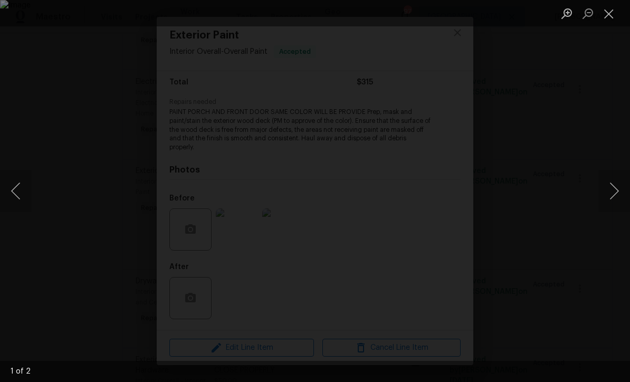
click at [620, 188] on button "Next image" at bounding box center [614, 191] width 32 height 42
click at [619, 191] on button "Next image" at bounding box center [614, 191] width 32 height 42
click at [612, 15] on button "Close lightbox" at bounding box center [608, 13] width 21 height 18
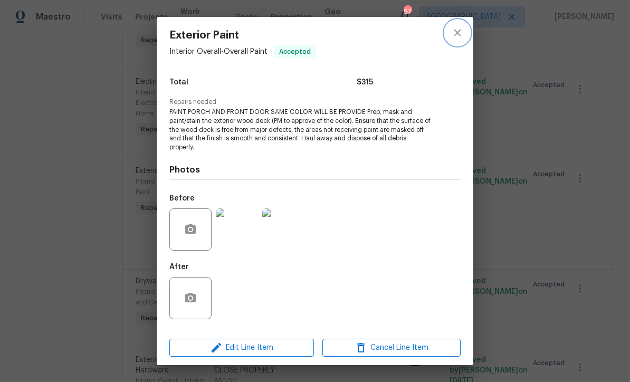
click at [456, 30] on icon "close" at bounding box center [457, 32] width 13 height 13
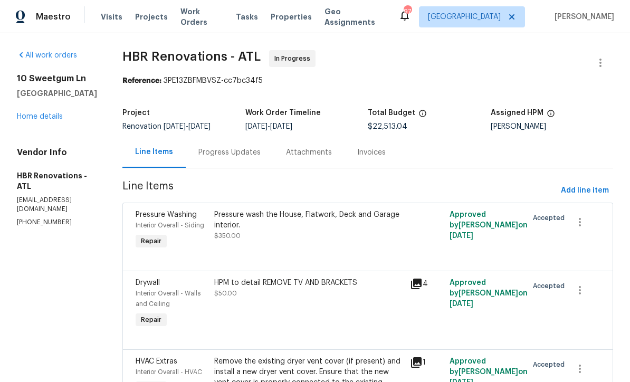
scroll to position [0, 0]
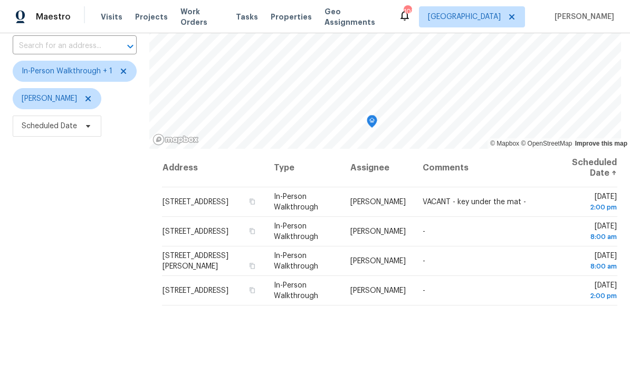
scroll to position [76, 0]
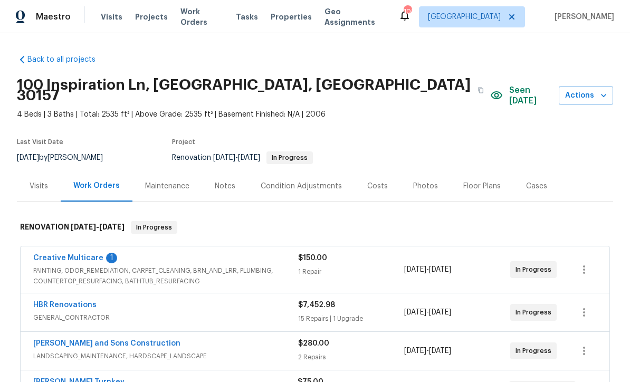
click at [58, 254] on link "Creative Multicare" at bounding box center [68, 257] width 70 height 7
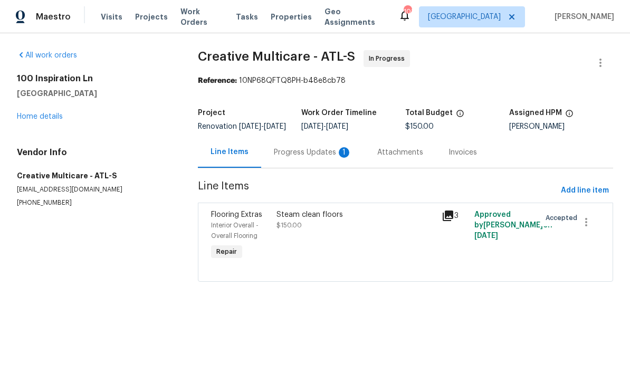
click at [286, 158] on div "Progress Updates 1" at bounding box center [313, 152] width 78 height 11
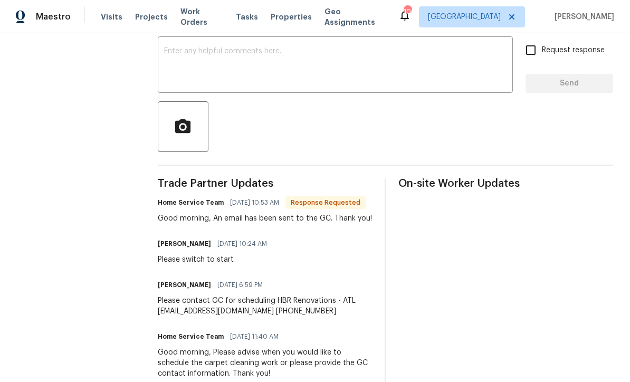
scroll to position [179, 0]
click at [171, 56] on textarea at bounding box center [335, 66] width 343 height 37
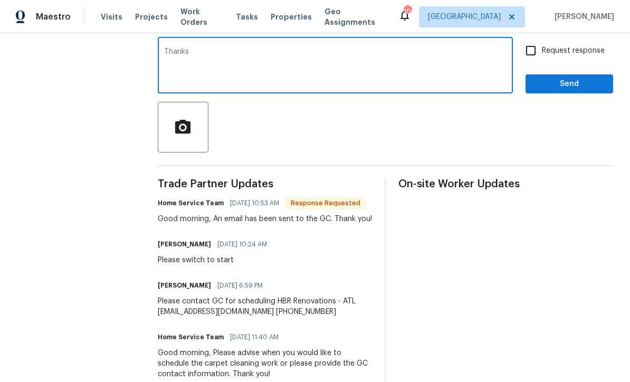
type textarea "Thanks"
click at [600, 88] on span "Send" at bounding box center [569, 84] width 71 height 13
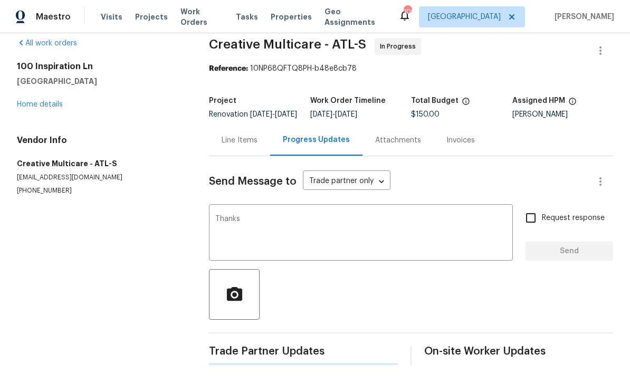
scroll to position [0, 0]
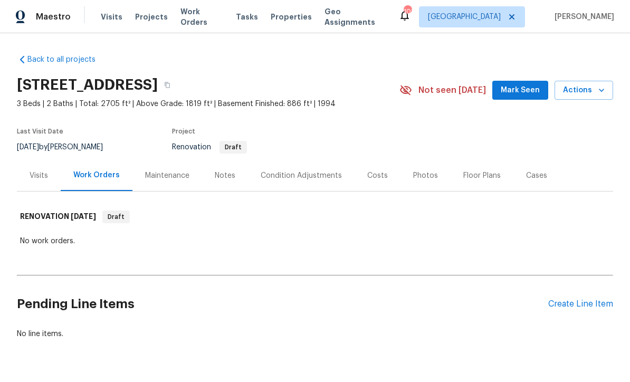
scroll to position [28, 0]
click at [278, 170] on div "Condition Adjustments" at bounding box center [301, 175] width 81 height 11
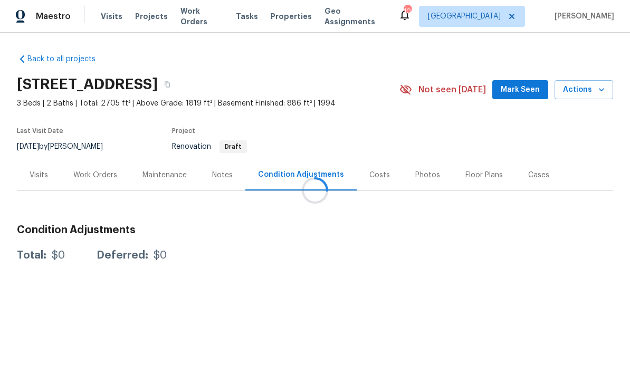
scroll to position [1, 0]
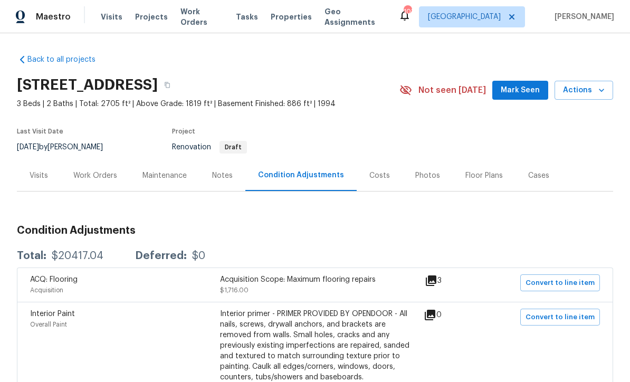
click at [53, 231] on h3 "Condition Adjustments" at bounding box center [315, 230] width 596 height 11
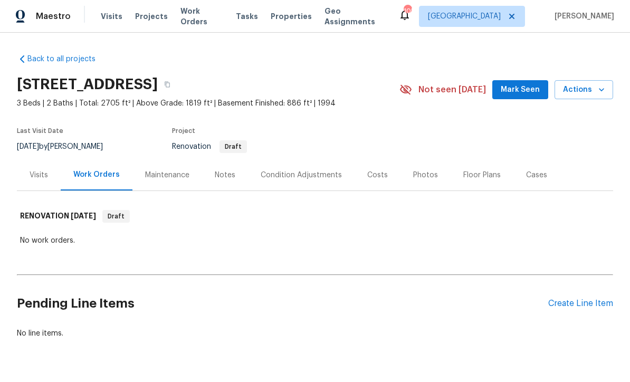
scroll to position [1, 0]
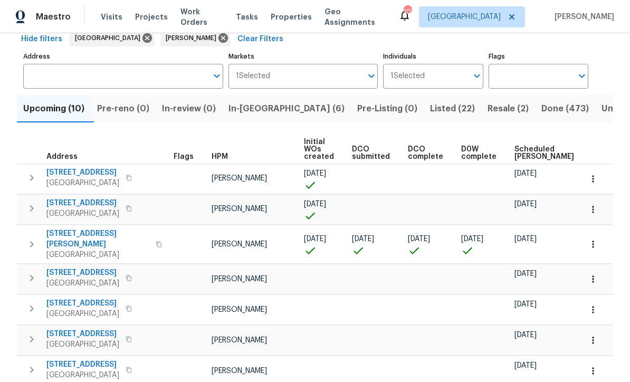
scroll to position [62, 0]
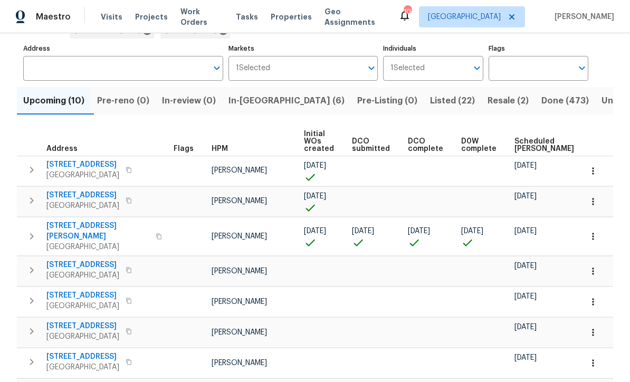
click at [603, 174] on button "button" at bounding box center [593, 170] width 23 height 23
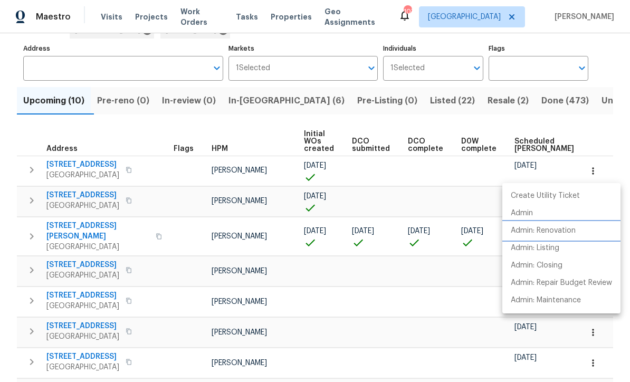
click at [573, 233] on p "Admin: Renovation" at bounding box center [543, 230] width 65 height 11
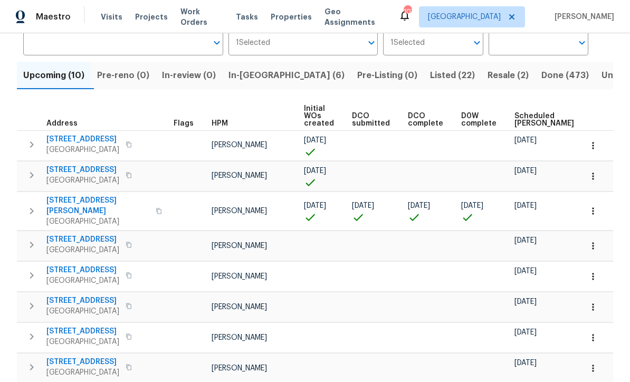
scroll to position [89, 0]
